Goal: Information Seeking & Learning: Learn about a topic

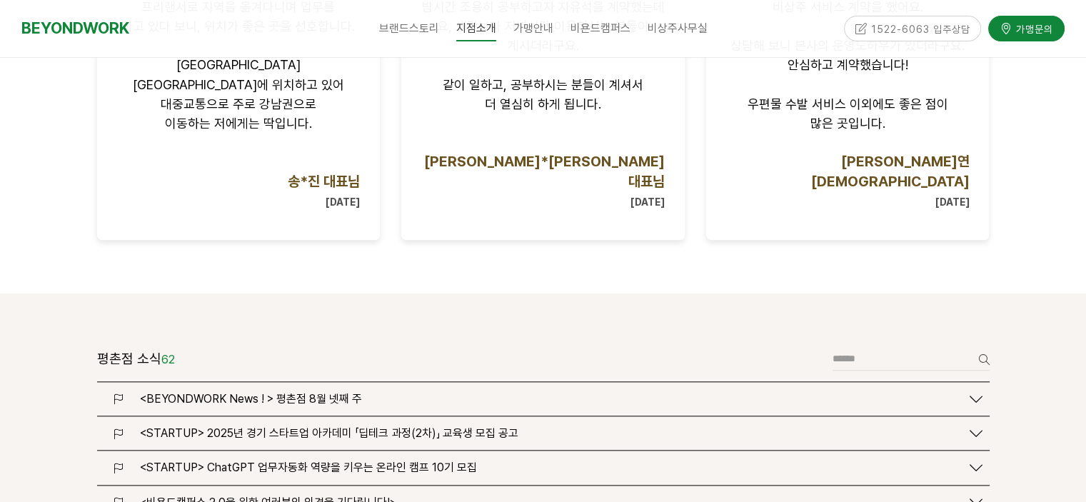
scroll to position [1714, 0]
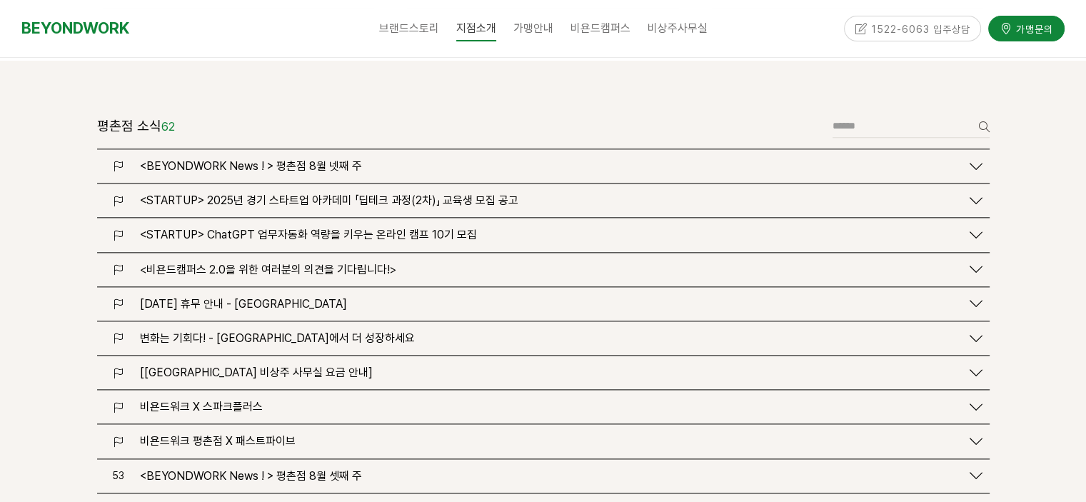
click at [251, 366] on span "[비욘드워크 평촌점 비상주 사무실 요금 안내]" at bounding box center [256, 373] width 233 height 14
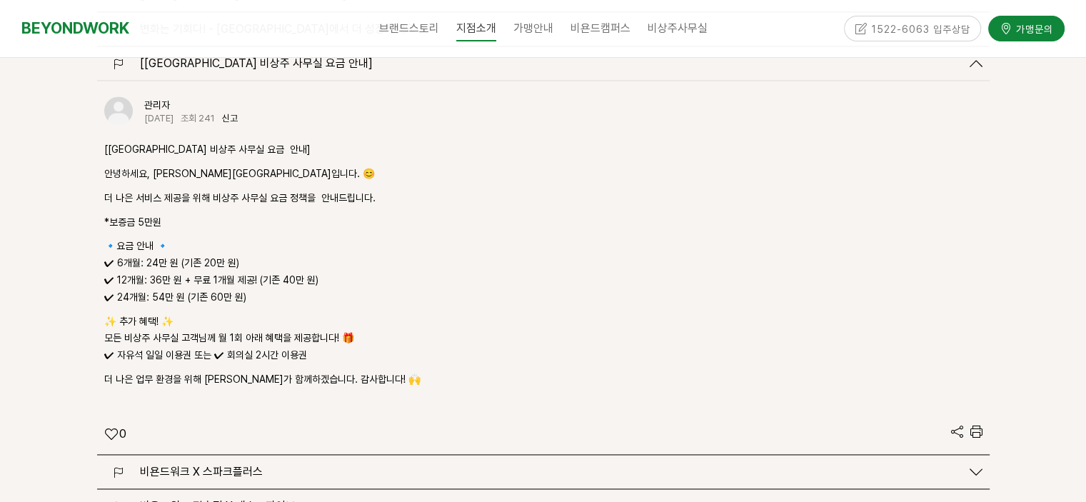
scroll to position [2143, 0]
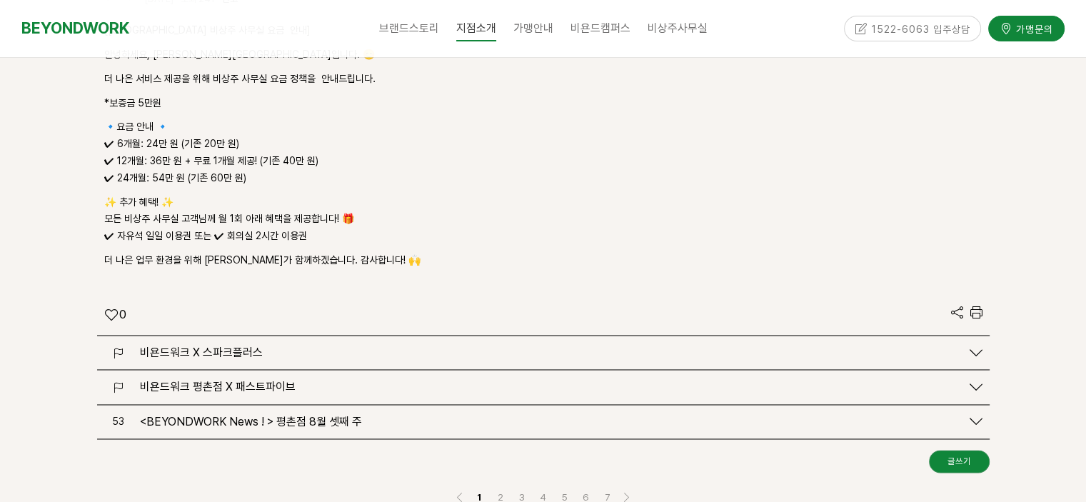
click at [239, 346] on span "비욘드워크 X 스파크플러스" at bounding box center [201, 353] width 123 height 14
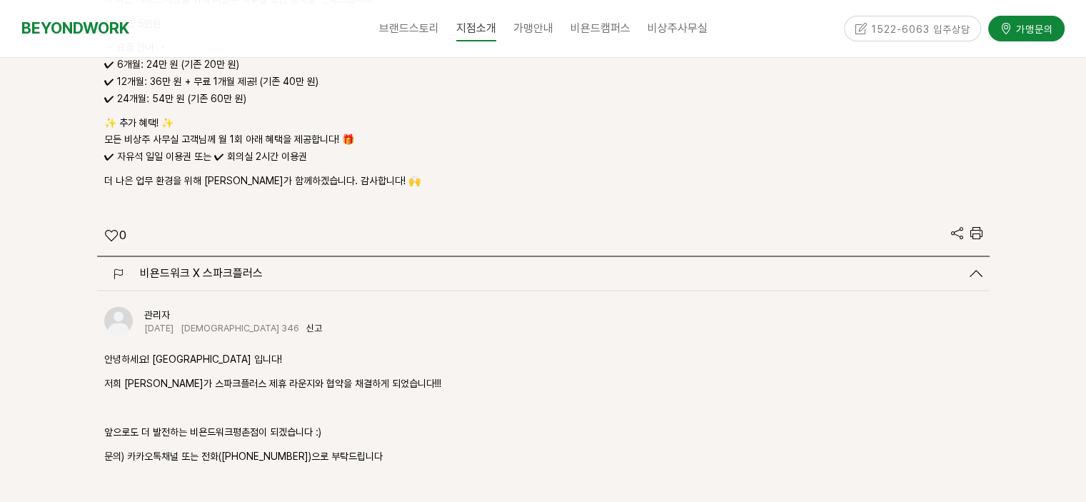
scroll to position [2357, 0]
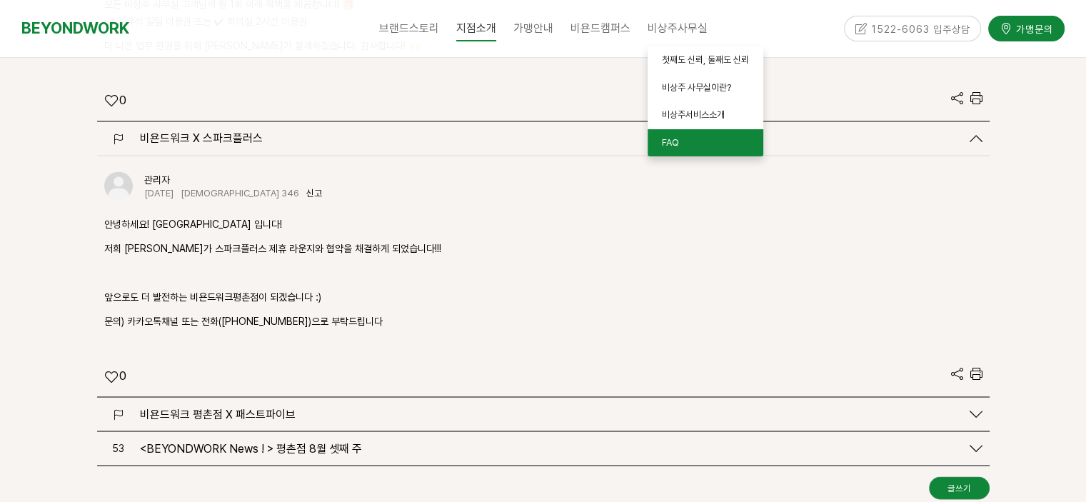
click at [696, 134] on link "FAQ" at bounding box center [706, 143] width 116 height 28
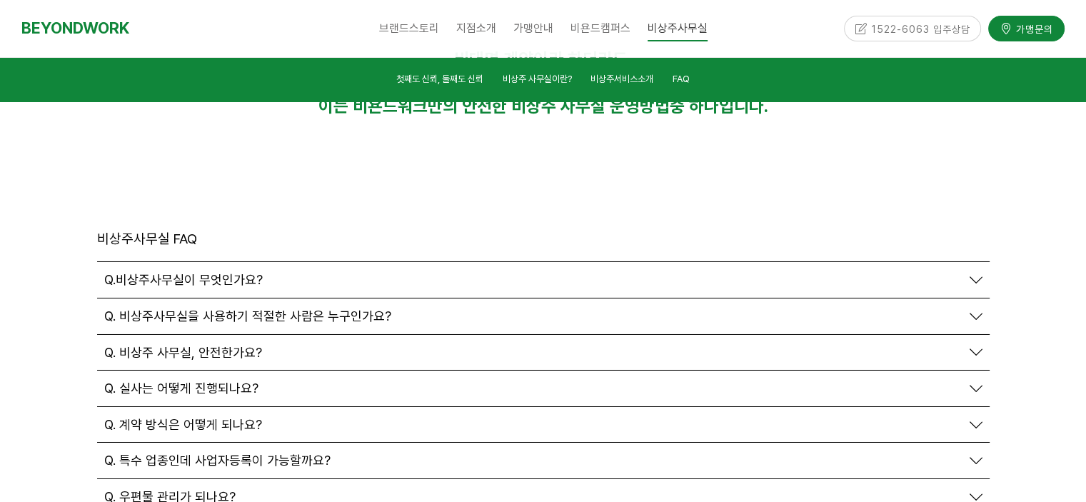
scroll to position [4846, 0]
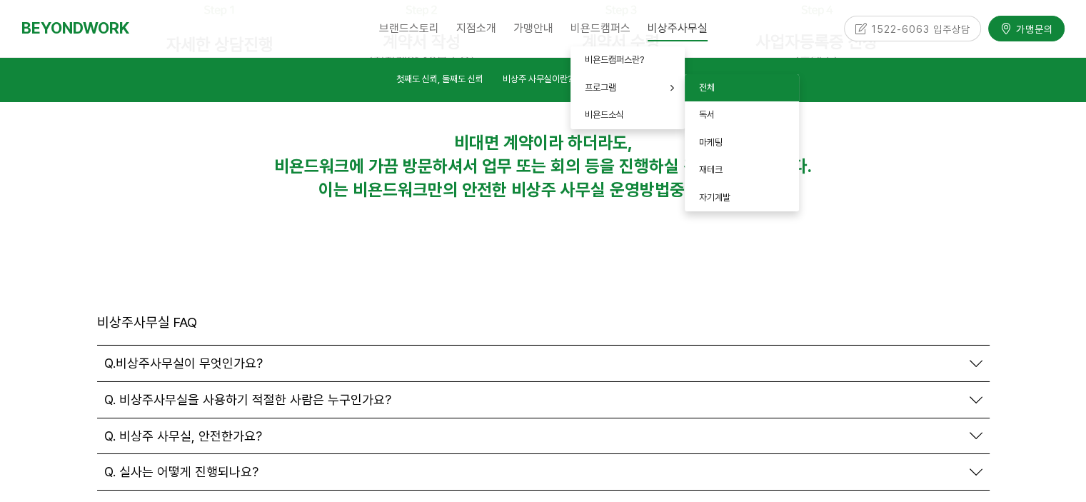
click at [720, 88] on link "전체" at bounding box center [742, 88] width 114 height 28
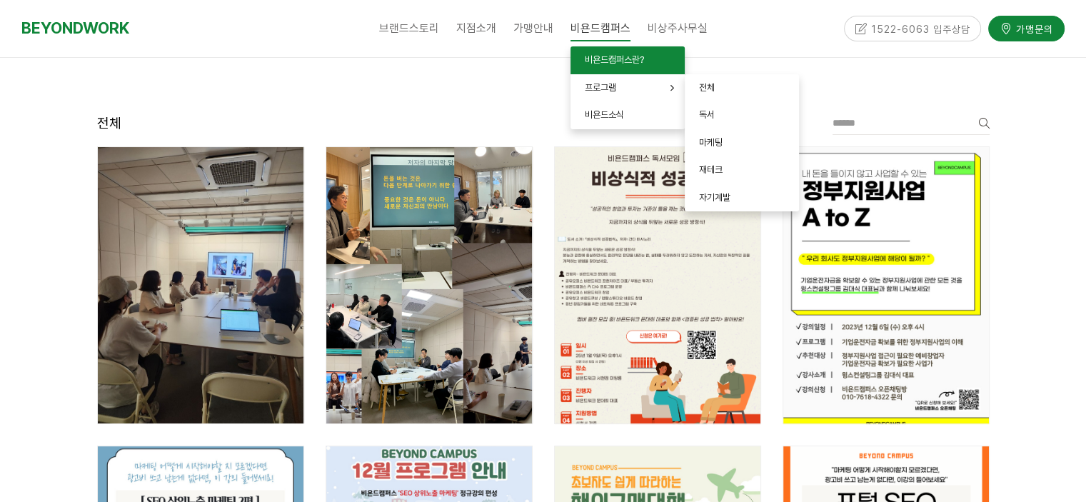
click at [628, 55] on span "비욘드캠퍼스란?" at bounding box center [614, 59] width 59 height 11
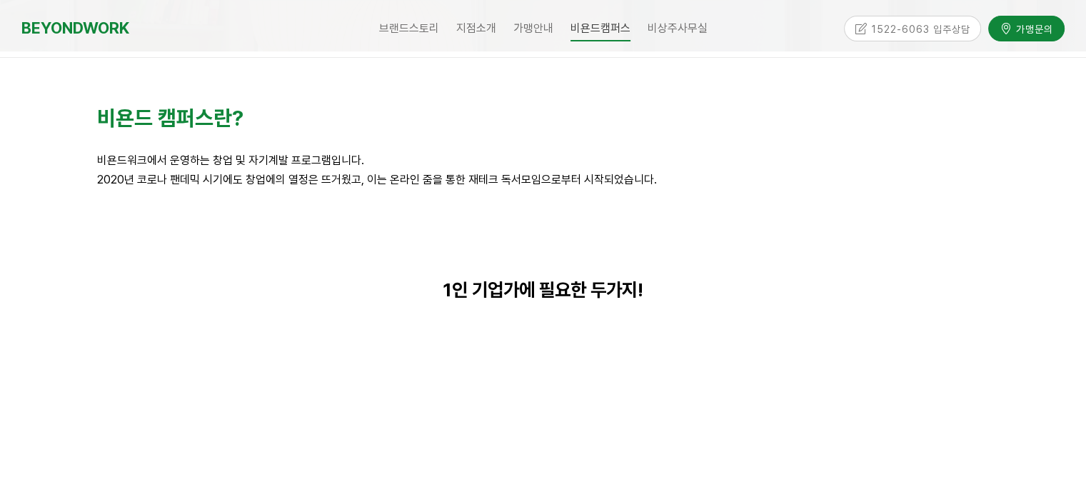
scroll to position [71, 0]
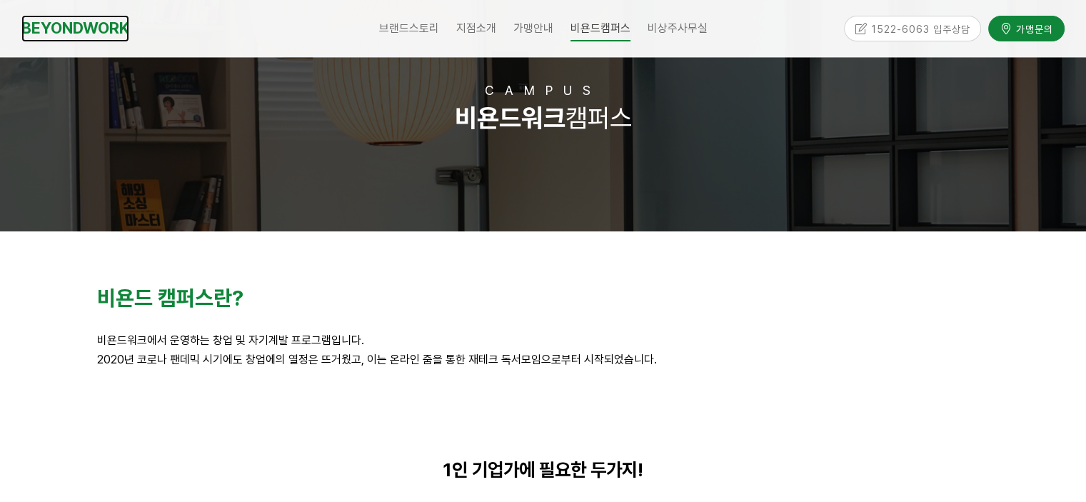
click at [120, 17] on link "BEYONDWORK" at bounding box center [75, 28] width 108 height 26
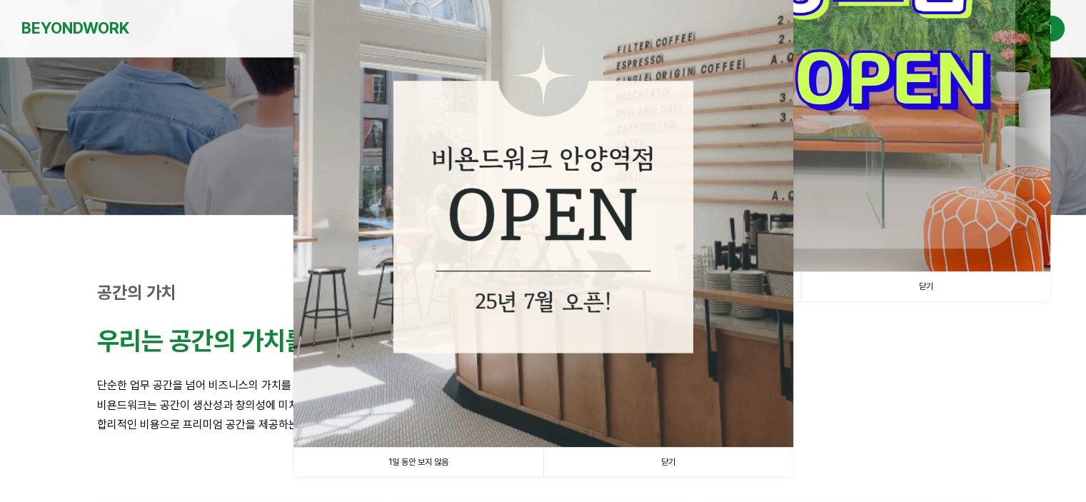
scroll to position [429, 0]
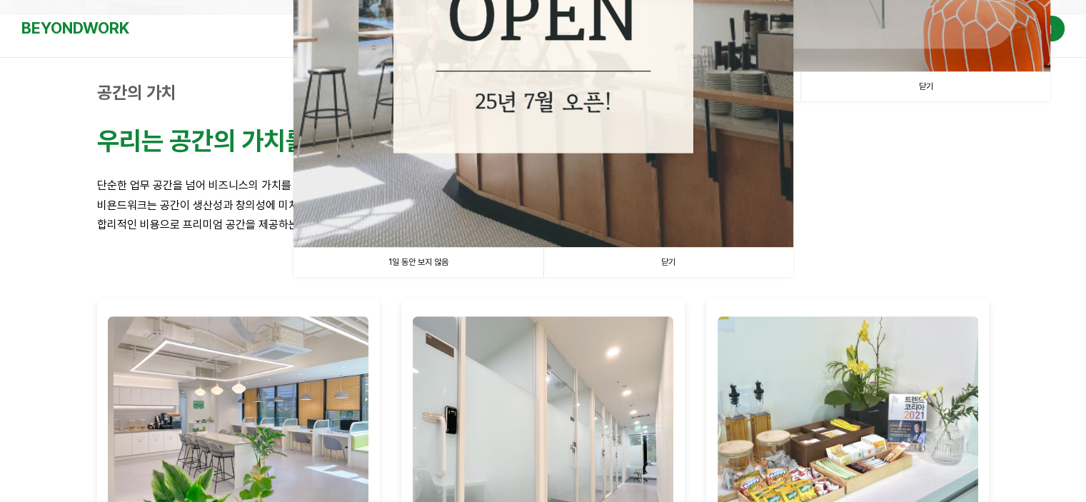
click at [409, 265] on link "1일 동안 보지 않음" at bounding box center [419, 262] width 250 height 29
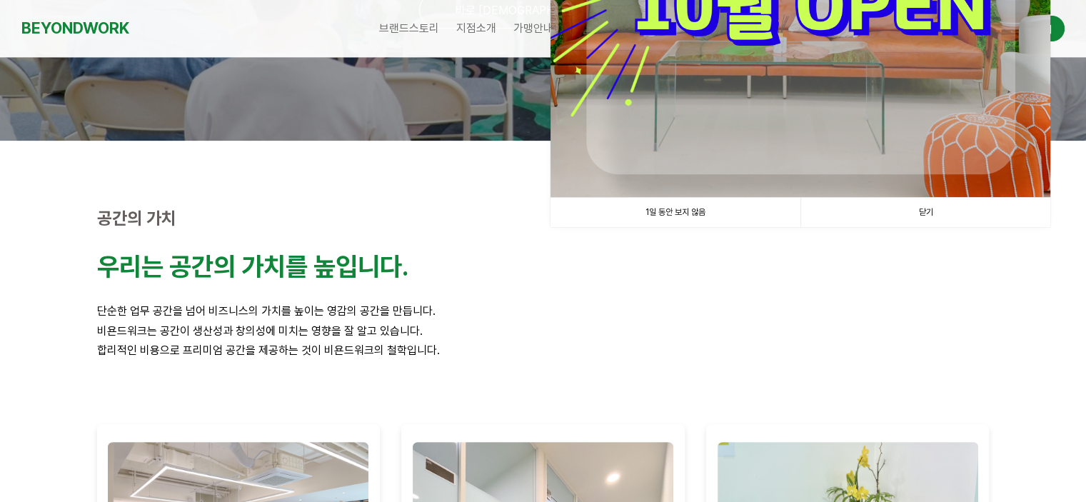
scroll to position [143, 0]
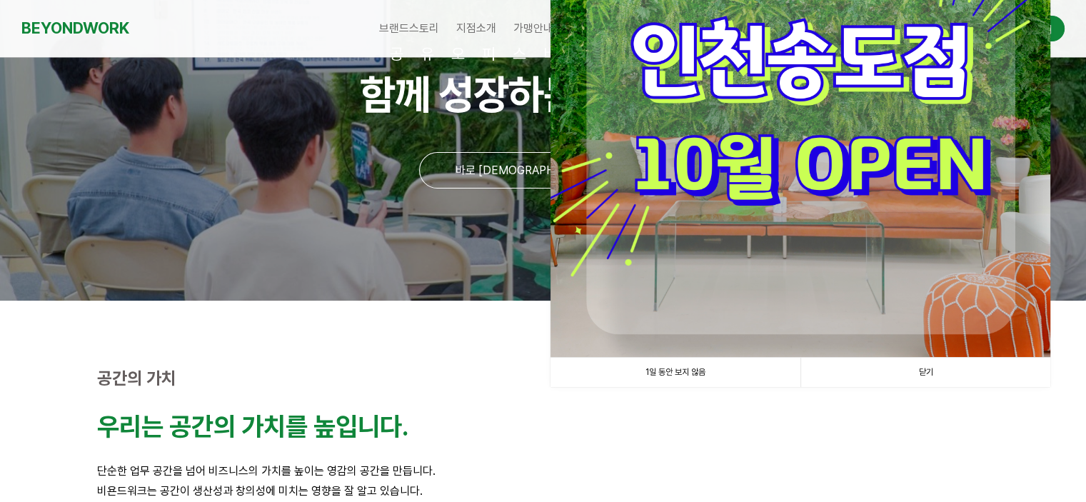
click at [667, 374] on link "1일 동안 보지 않음" at bounding box center [676, 372] width 250 height 29
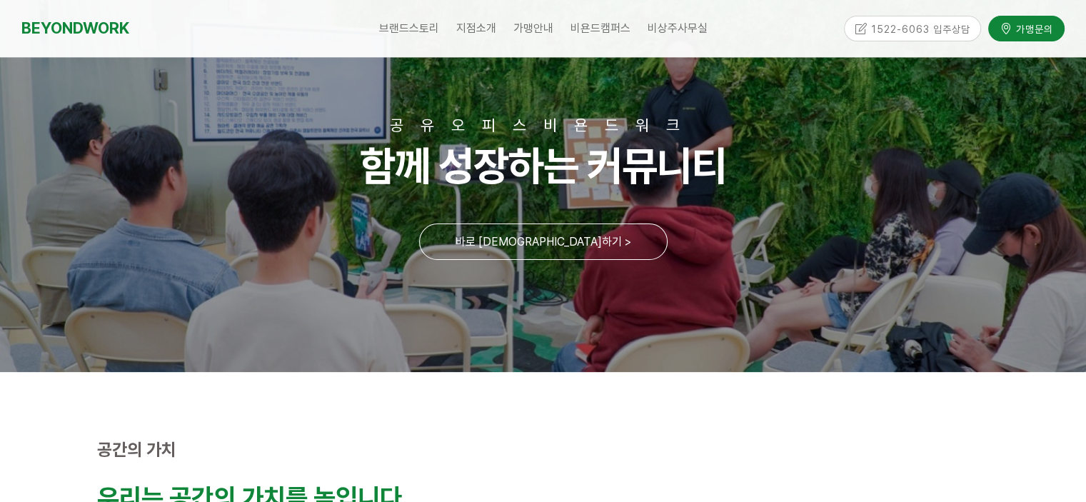
scroll to position [0, 0]
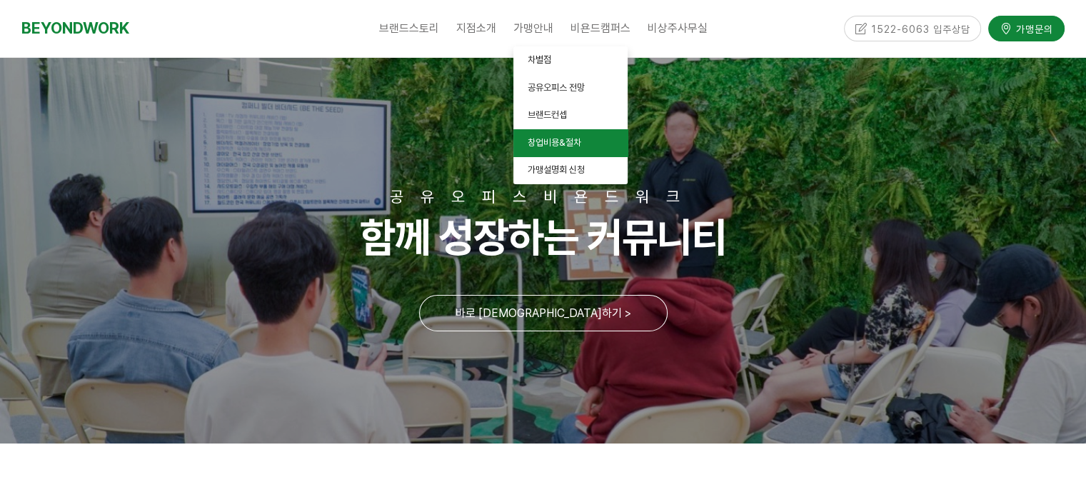
click at [561, 132] on link "창업비용&절차" at bounding box center [571, 143] width 114 height 28
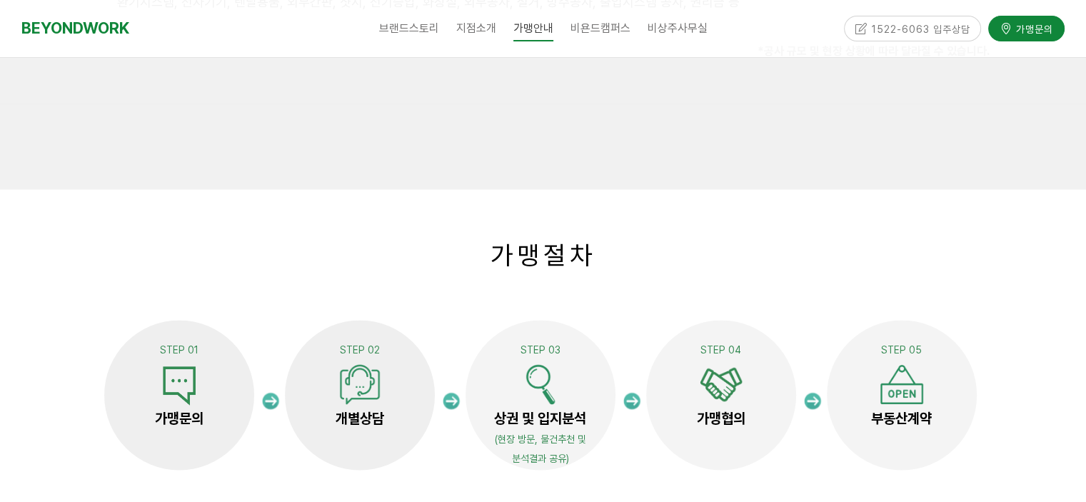
scroll to position [2785, 0]
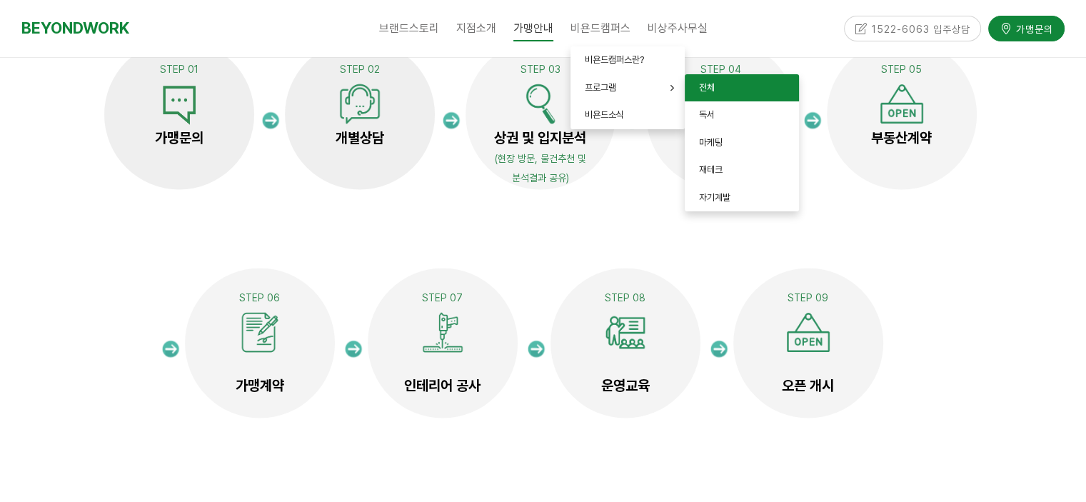
click at [706, 89] on span "전체" at bounding box center [707, 87] width 16 height 11
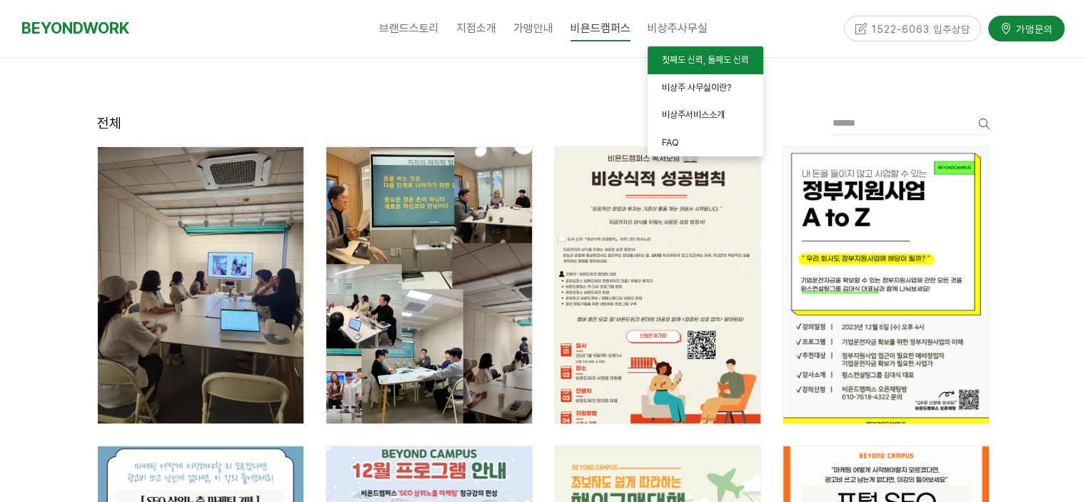
click at [695, 46] on link "첫째도 신뢰, 둘째도 신뢰" at bounding box center [706, 60] width 116 height 28
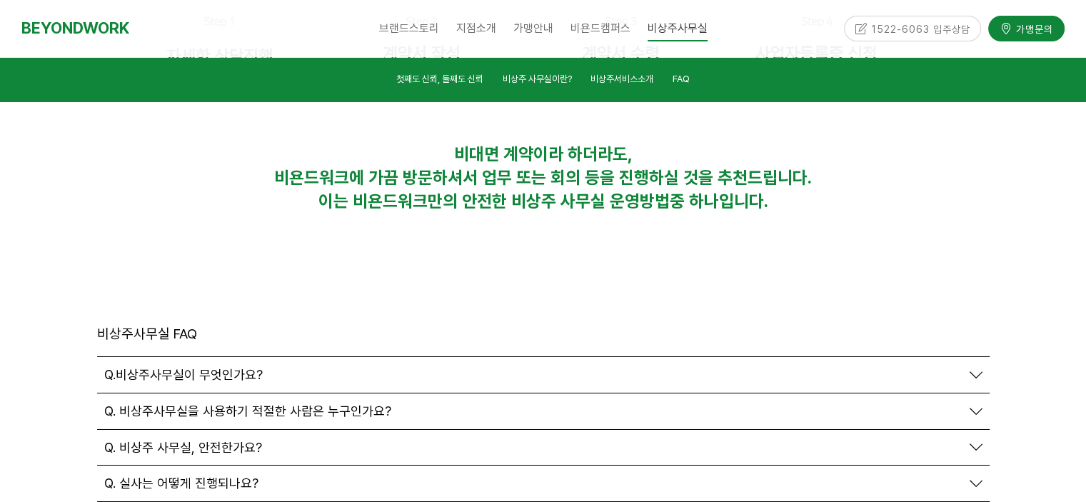
scroll to position [4860, 0]
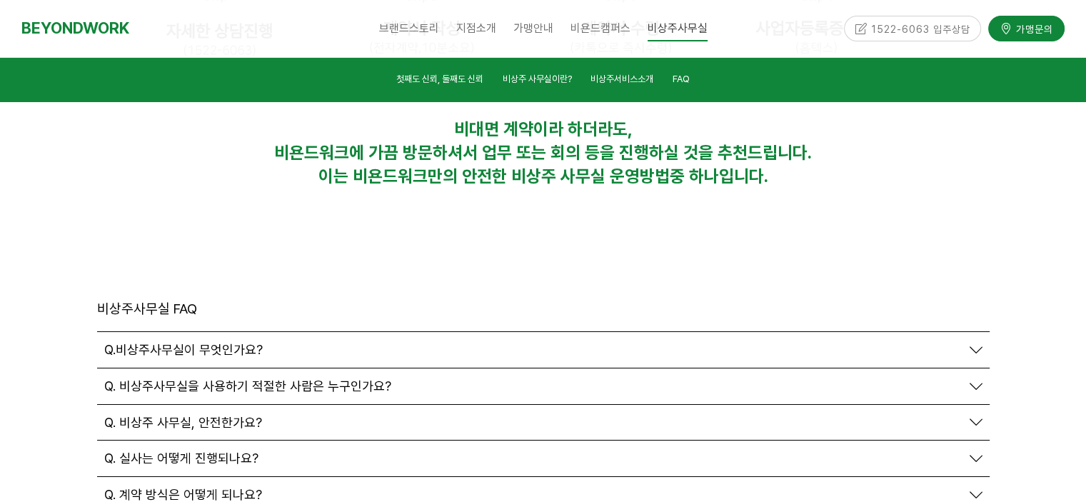
click at [214, 487] on span "Q. 계약 방식은 어떻게 되나요?" at bounding box center [183, 495] width 158 height 16
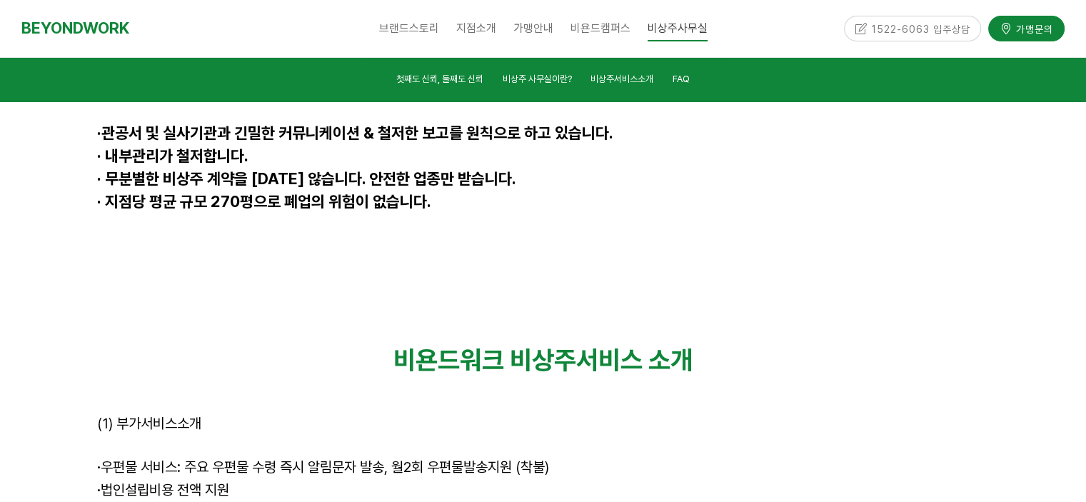
scroll to position [3860, 0]
